Goal: Task Accomplishment & Management: Manage account settings

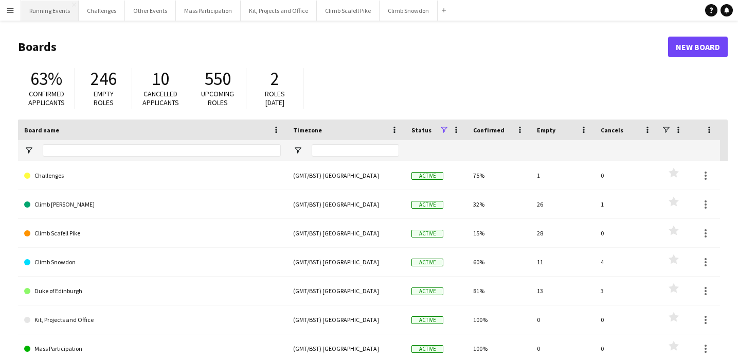
click at [47, 8] on button "Running Events Close" at bounding box center [50, 11] width 58 height 20
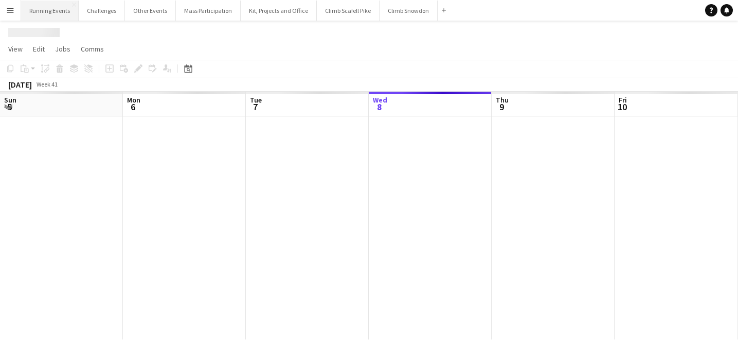
scroll to position [0, 246]
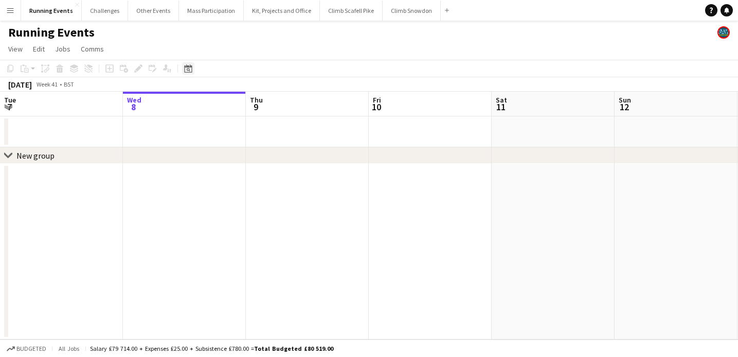
click at [184, 70] on icon "Date picker" at bounding box center [188, 68] width 8 height 8
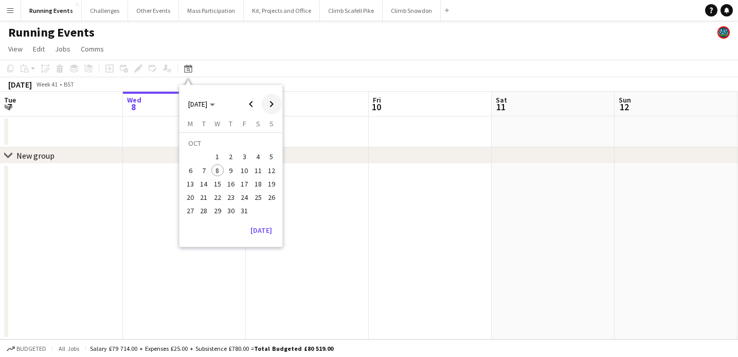
click at [271, 105] on span "Next month" at bounding box center [271, 104] width 21 height 21
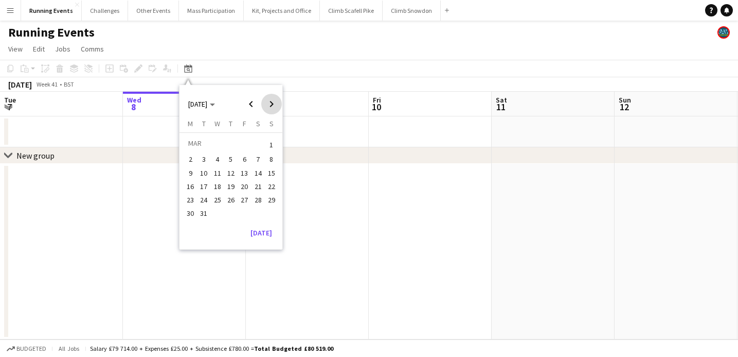
click at [271, 105] on span "Next month" at bounding box center [271, 104] width 21 height 21
click at [251, 102] on span "Previous month" at bounding box center [251, 104] width 21 height 21
click at [256, 184] on span "18" at bounding box center [258, 184] width 12 height 12
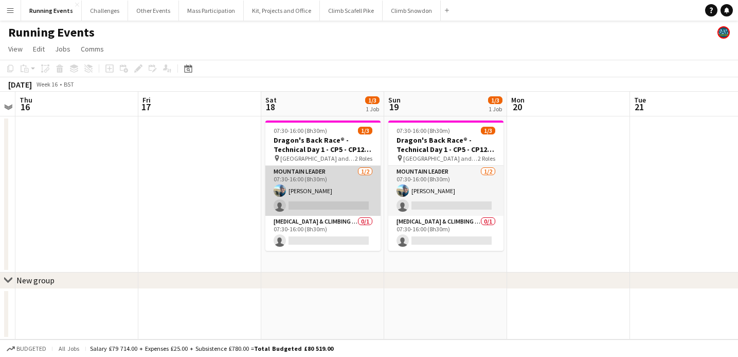
click at [334, 180] on app-card-role "Mountain Leader [DATE] 07:30-16:00 (8h30m) [PERSON_NAME] single-neutral-actions" at bounding box center [322, 191] width 115 height 50
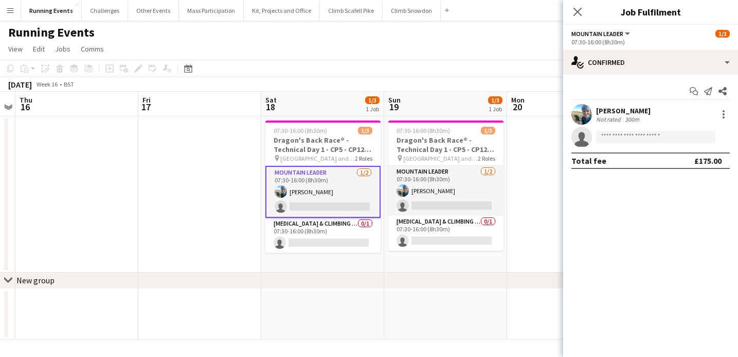
click at [371, 290] on app-date-cell at bounding box center [322, 314] width 123 height 51
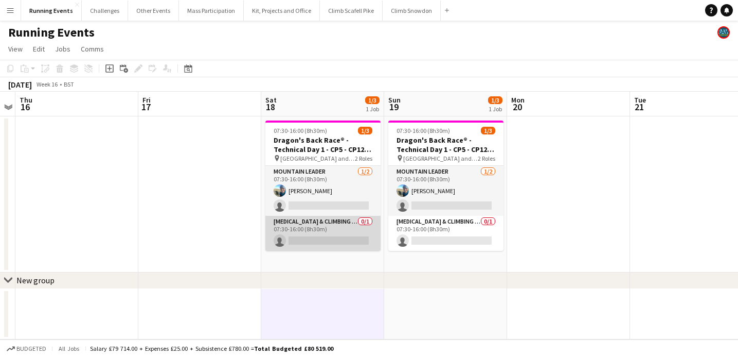
click at [335, 228] on app-card-role "[MEDICAL_DATA] & Climbing Instructor 0/1 07:30-16:00 (8h30m) single-neutral-act…" at bounding box center [322, 233] width 115 height 35
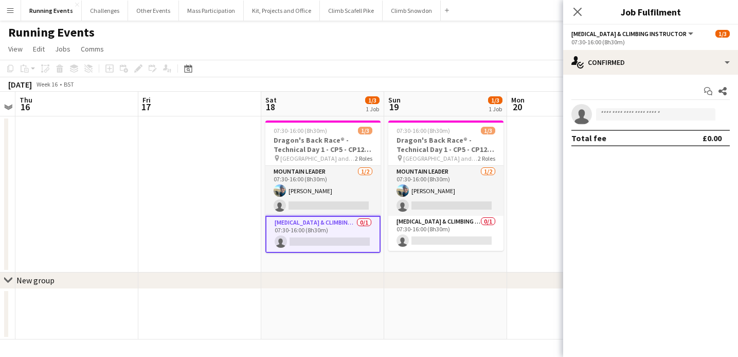
click at [629, 37] on span "[MEDICAL_DATA] & Climbing Instructor" at bounding box center [629, 34] width 115 height 8
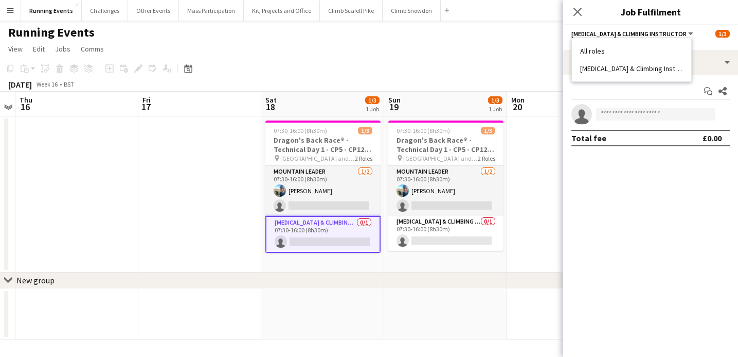
click at [624, 34] on span "[MEDICAL_DATA] & Climbing Instructor" at bounding box center [629, 34] width 115 height 8
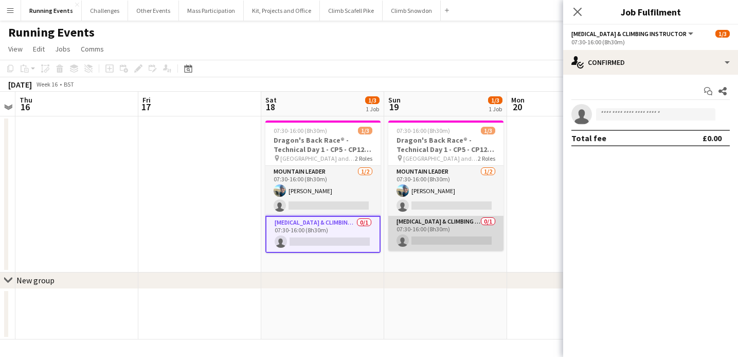
click at [420, 226] on app-card-role "[MEDICAL_DATA] & Climbing Instructor 0/1 07:30-16:00 (8h30m) single-neutral-act…" at bounding box center [445, 233] width 115 height 35
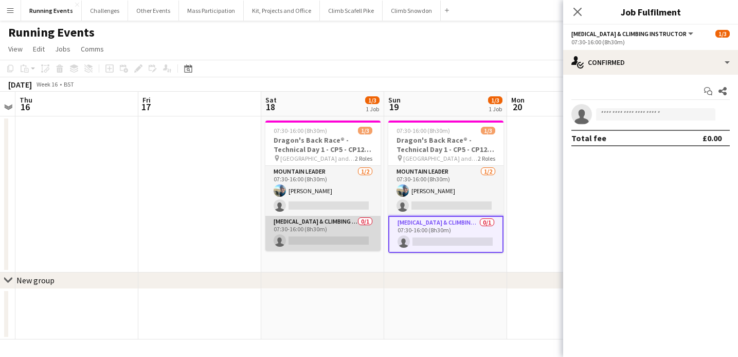
click at [306, 228] on app-card-role "[MEDICAL_DATA] & Climbing Instructor 0/1 07:30-16:00 (8h30m) single-neutral-act…" at bounding box center [322, 233] width 115 height 35
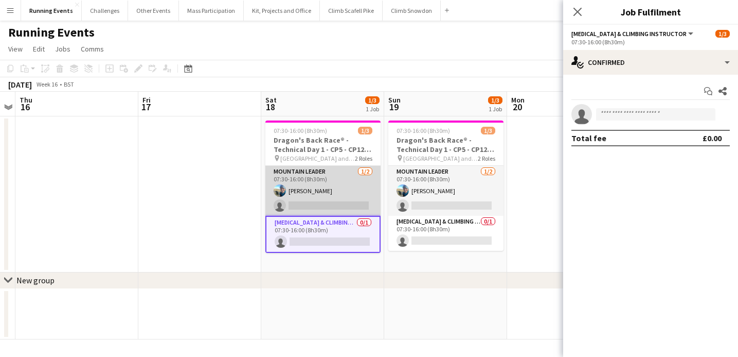
click at [310, 191] on app-card-role "Mountain Leader [DATE] 07:30-16:00 (8h30m) [PERSON_NAME] single-neutral-actions" at bounding box center [322, 191] width 115 height 50
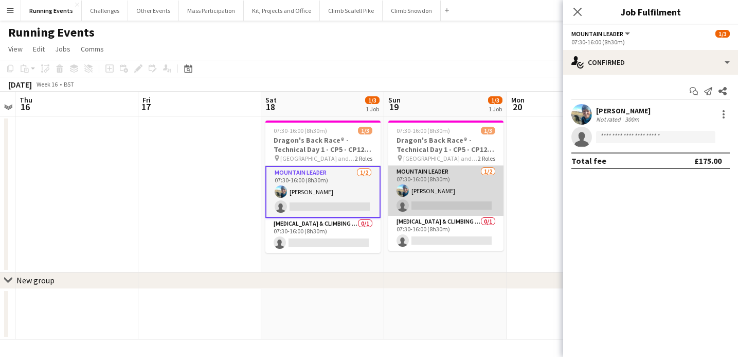
click at [441, 195] on app-card-role "Mountain Leader [DATE] 07:30-16:00 (8h30m) [PERSON_NAME] single-neutral-actions" at bounding box center [445, 191] width 115 height 50
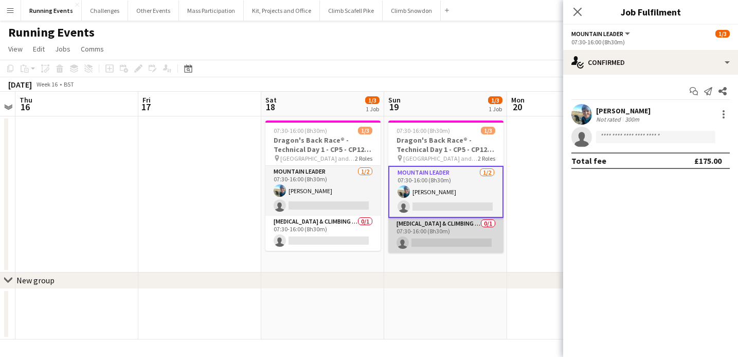
click at [437, 219] on app-card-role "[MEDICAL_DATA] & Climbing Instructor 0/1 07:30-16:00 (8h30m) single-neutral-act…" at bounding box center [445, 235] width 115 height 35
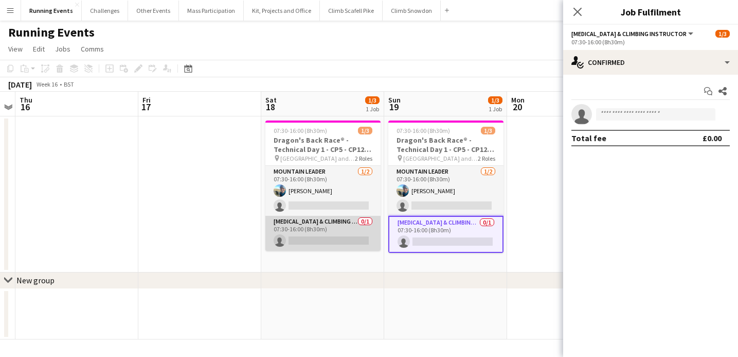
click at [335, 232] on app-card-role "[MEDICAL_DATA] & Climbing Instructor 0/1 07:30-16:00 (8h30m) single-neutral-act…" at bounding box center [322, 233] width 115 height 35
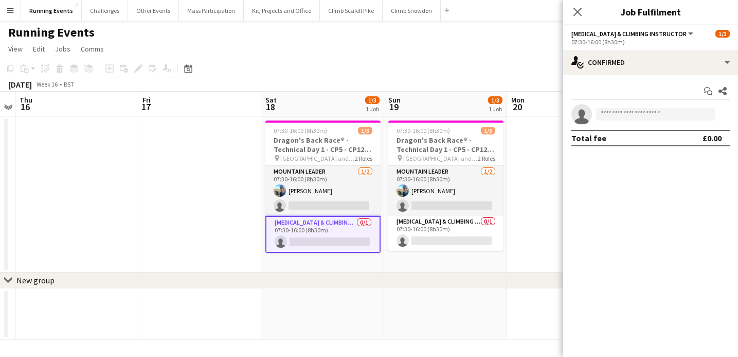
scroll to position [0, 354]
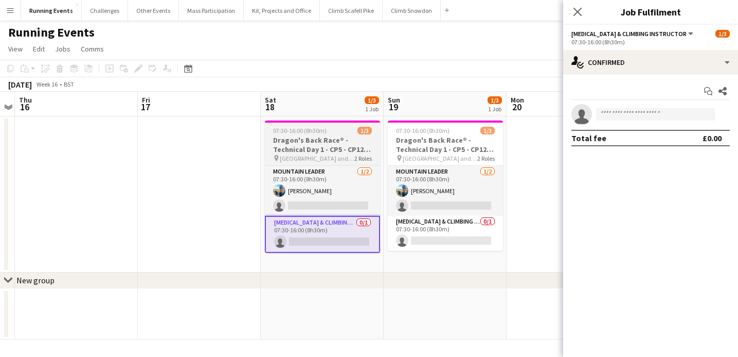
click at [303, 143] on h3 "Dragon's Back Race® - Technical Day 1 - CP5 - CP12 - Tryfan/Glyderau and Crib G…" at bounding box center [322, 144] width 115 height 19
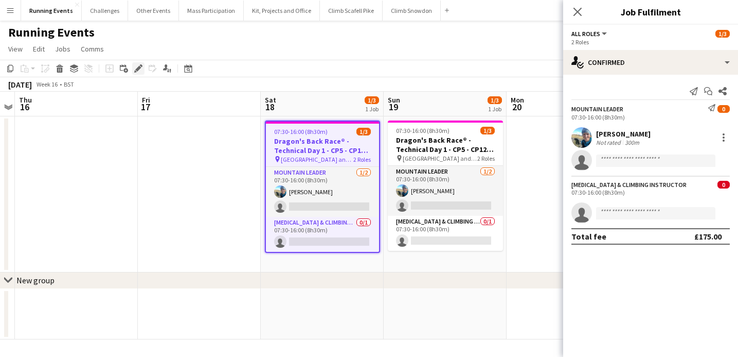
click at [144, 69] on div "Edit" at bounding box center [138, 68] width 12 height 12
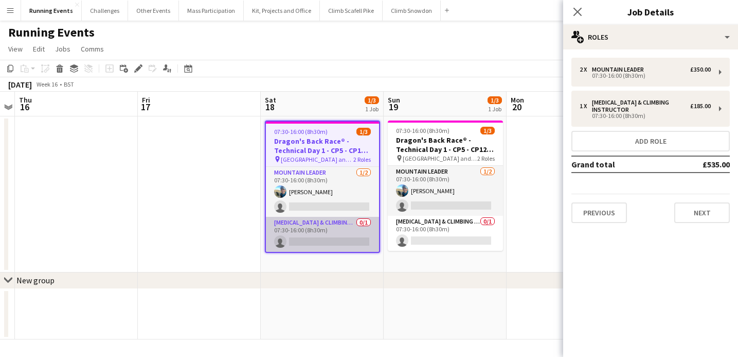
click at [324, 220] on app-card-role "[MEDICAL_DATA] & Climbing Instructor 0/1 07:30-16:00 (8h30m) single-neutral-act…" at bounding box center [322, 234] width 113 height 35
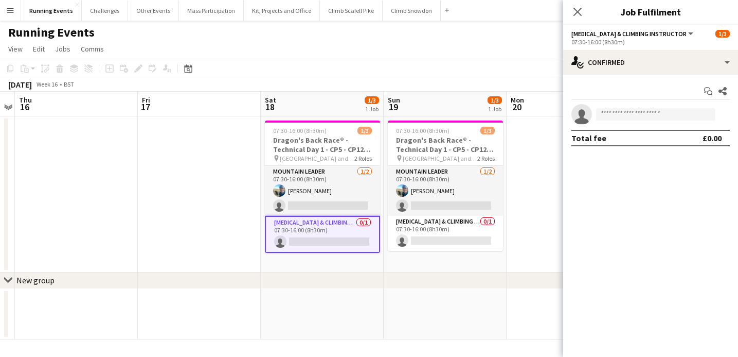
click at [291, 111] on app-board-header-date "Sat 18 1/3 1 Job" at bounding box center [322, 104] width 123 height 25
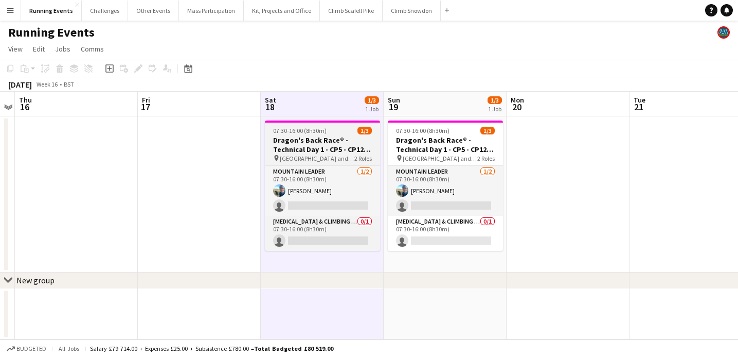
click at [293, 136] on h3 "Dragon's Back Race® - Technical Day 1 - CP5 - CP12 - Tryfan/Glyderau and Crib G…" at bounding box center [322, 144] width 115 height 19
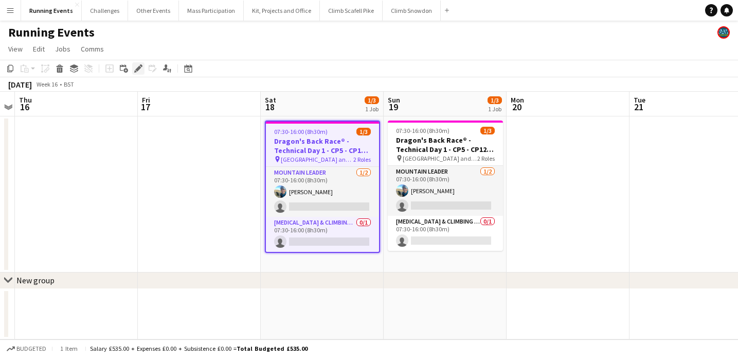
click at [141, 64] on icon "Edit" at bounding box center [138, 68] width 8 height 8
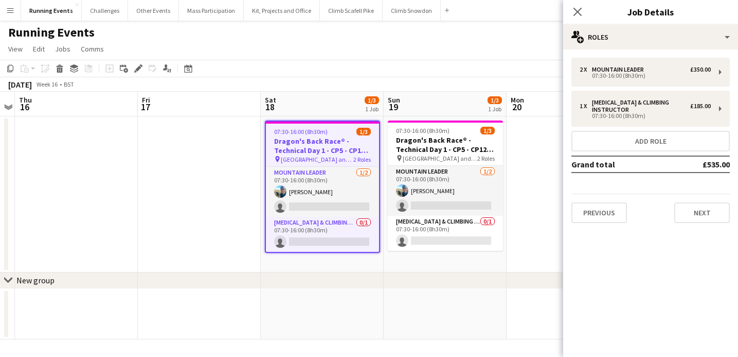
click at [196, 298] on app-date-cell at bounding box center [199, 314] width 123 height 51
